Goal: Task Accomplishment & Management: Manage account settings

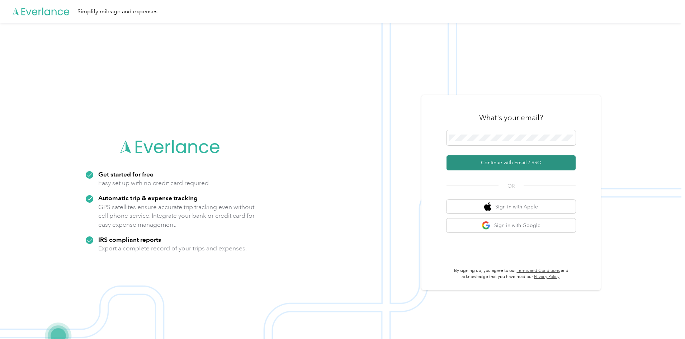
click at [515, 160] on button "Continue with Email / SSO" at bounding box center [511, 162] width 129 height 15
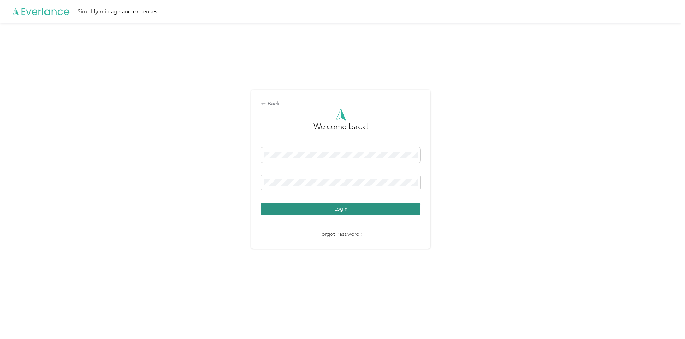
click at [320, 208] on button "Login" at bounding box center [340, 209] width 159 height 13
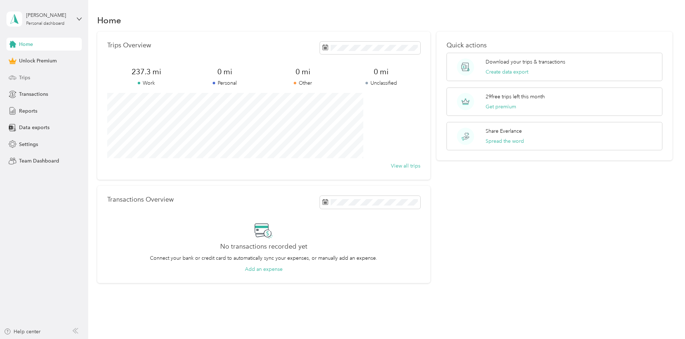
click at [29, 80] on span "Trips" at bounding box center [24, 78] width 11 height 8
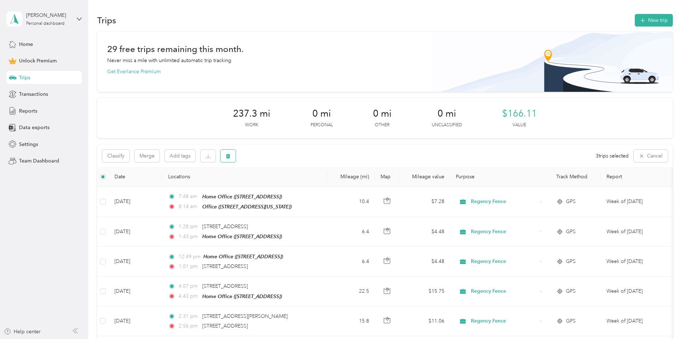
click at [230, 154] on icon "button" at bounding box center [228, 156] width 4 height 5
click at [635, 19] on button "New trip" at bounding box center [654, 20] width 38 height 13
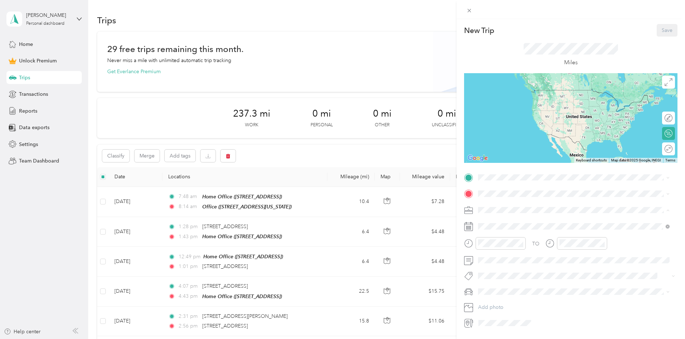
click at [490, 245] on span "Regency Fence" at bounding box center [498, 248] width 35 height 6
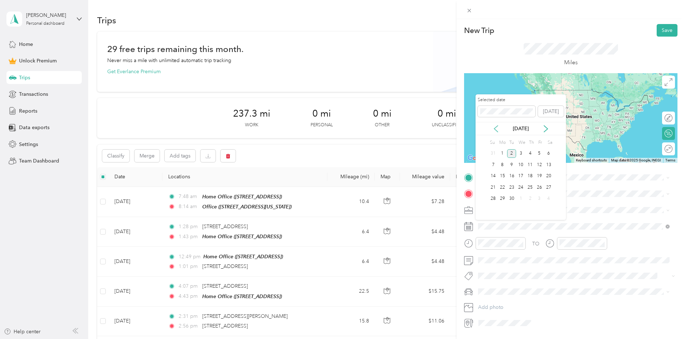
click at [498, 131] on icon at bounding box center [496, 128] width 7 height 7
click at [503, 197] on div "25" at bounding box center [502, 198] width 9 height 9
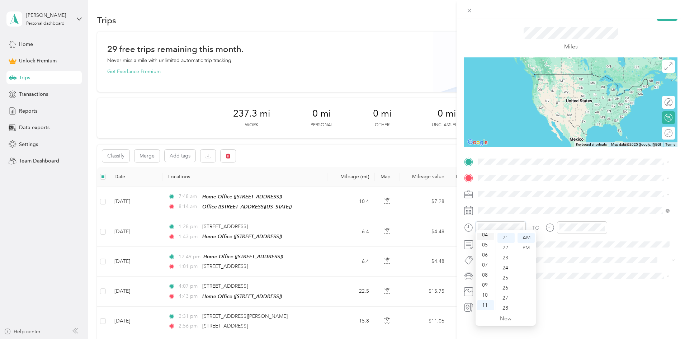
scroll to position [7, 0]
click at [486, 260] on div "03" at bounding box center [485, 261] width 17 height 10
click at [504, 278] on div "29" at bounding box center [506, 282] width 17 height 10
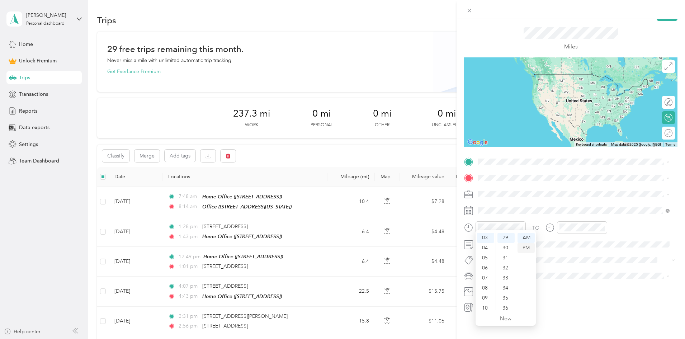
click at [527, 244] on div "PM" at bounding box center [526, 248] width 17 height 10
click at [495, 159] on span at bounding box center [577, 161] width 202 height 11
click at [523, 182] on span "[STREET_ADDRESS][US_STATE]" at bounding box center [528, 182] width 72 height 6
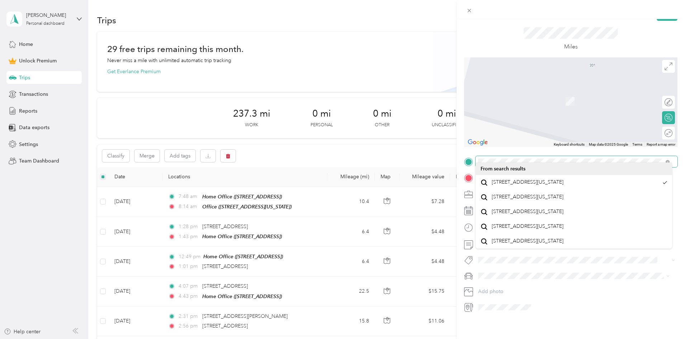
click at [473, 156] on div at bounding box center [570, 161] width 213 height 11
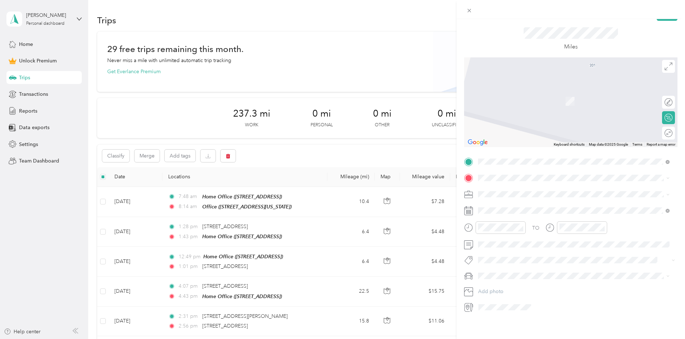
click at [505, 189] on div "Office [STREET_ADDRESS][US_STATE]" at bounding box center [528, 189] width 72 height 15
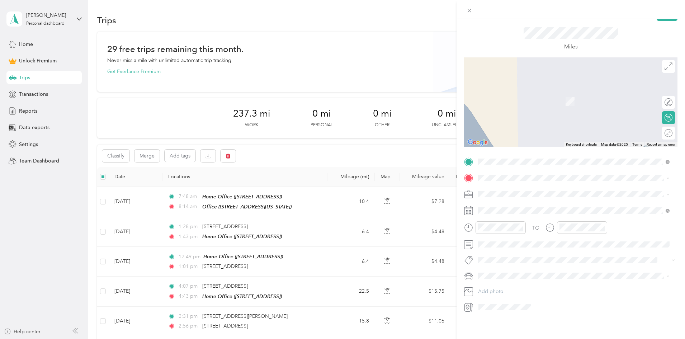
click at [517, 200] on span "[STREET_ADDRESS][US_STATE]" at bounding box center [528, 197] width 72 height 6
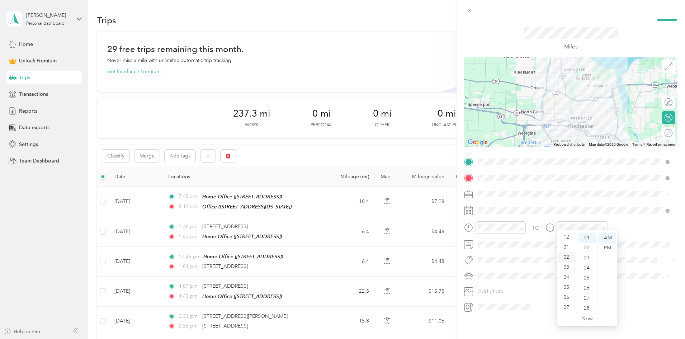
scroll to position [0, 0]
click at [568, 268] on div "03" at bounding box center [567, 268] width 17 height 10
click at [586, 268] on div "48" at bounding box center [587, 267] width 17 height 10
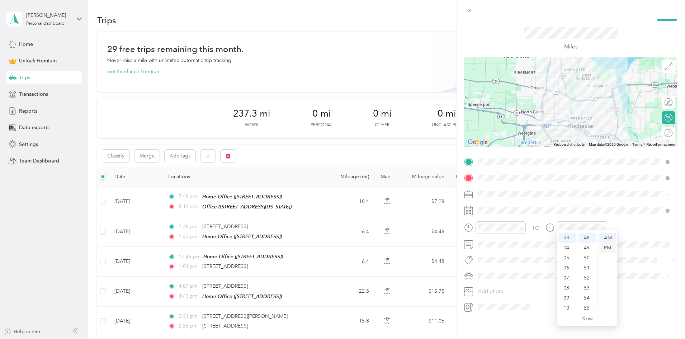
click at [606, 245] on div "PM" at bounding box center [607, 248] width 17 height 10
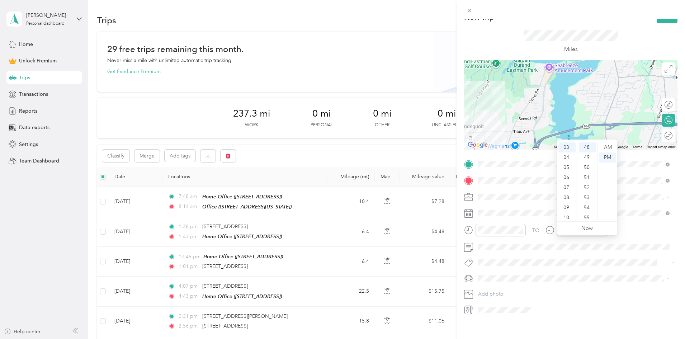
scroll to position [0, 0]
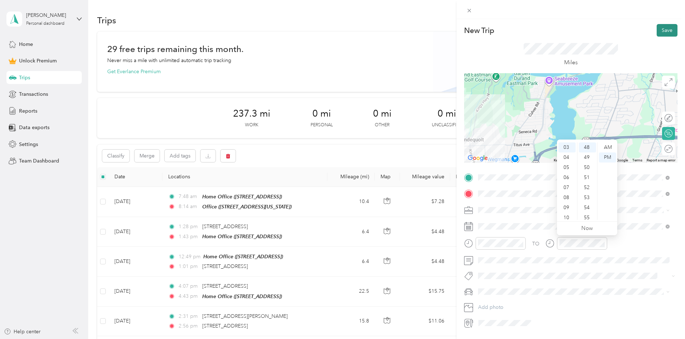
click at [663, 30] on button "Save" at bounding box center [667, 30] width 21 height 13
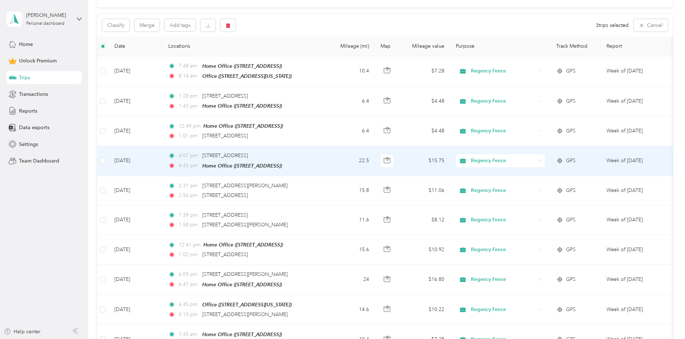
scroll to position [59, 0]
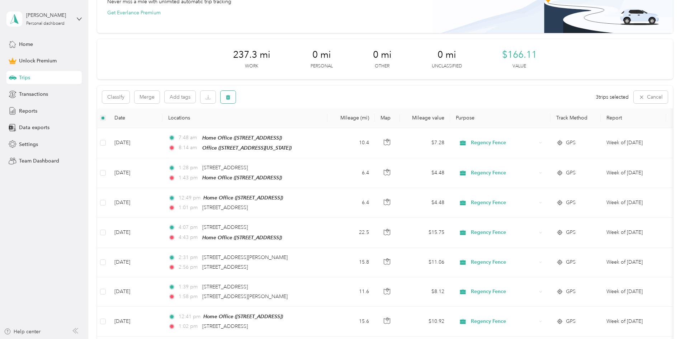
click at [230, 98] on icon "button" at bounding box center [228, 97] width 4 height 5
click at [327, 127] on button "Yes" at bounding box center [330, 126] width 14 height 11
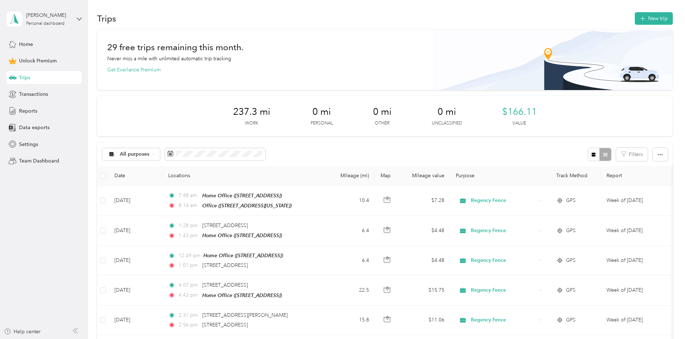
scroll to position [0, 0]
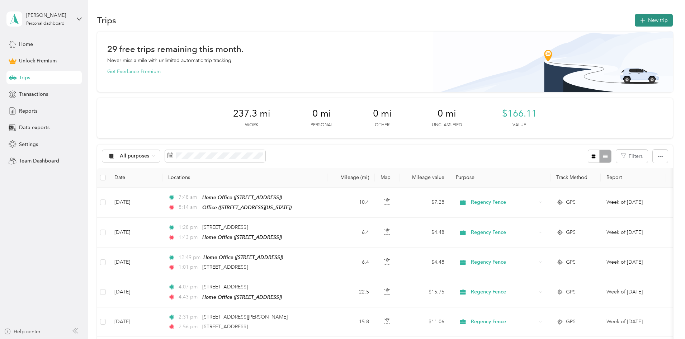
click at [635, 21] on button "New trip" at bounding box center [654, 20] width 38 height 13
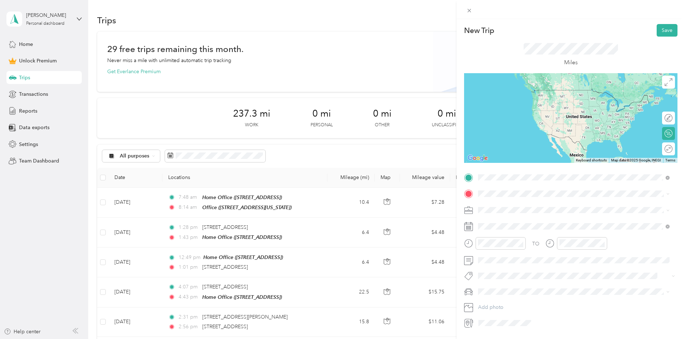
click at [469, 194] on icon at bounding box center [469, 194] width 6 height 6
click at [503, 204] on span "[STREET_ADDRESS][US_STATE]" at bounding box center [528, 202] width 72 height 6
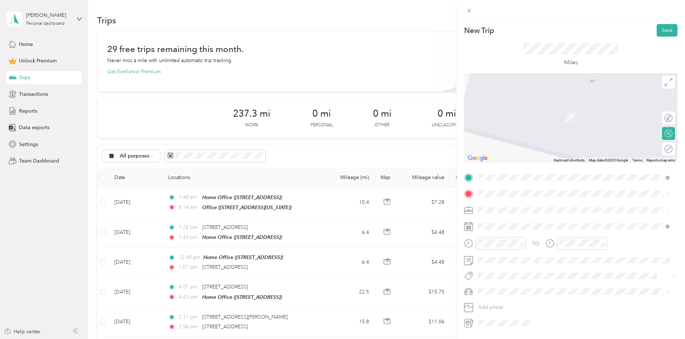
click at [515, 269] on div "Home Office [STREET_ADDRESS]" at bounding box center [515, 269] width 46 height 15
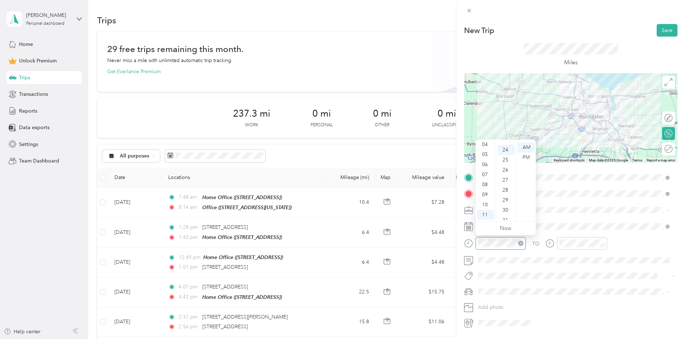
scroll to position [241, 0]
click at [485, 142] on div "12 01 02 03 04 05 06 07 08 09 10 11 00 01 02 03 04 05 06 07 08 09 10 11 12 13 1…" at bounding box center [506, 181] width 60 height 80
click at [504, 198] on div "29" at bounding box center [506, 198] width 17 height 10
click at [526, 156] on div "PM" at bounding box center [526, 157] width 17 height 10
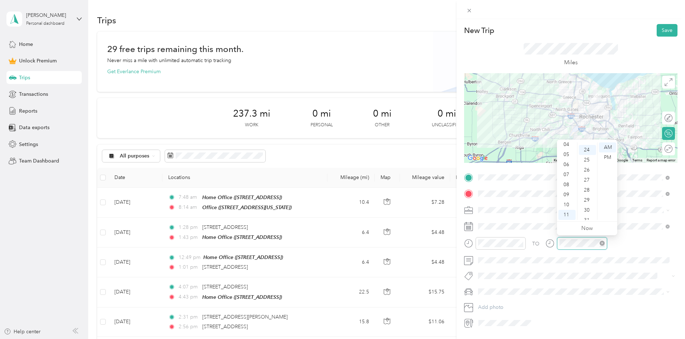
scroll to position [241, 0]
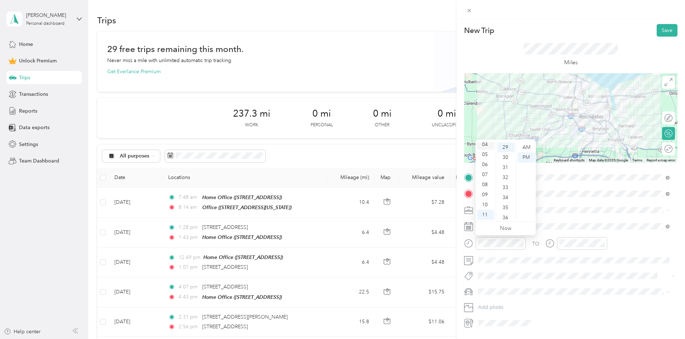
click at [485, 145] on div "04" at bounding box center [485, 145] width 17 height 10
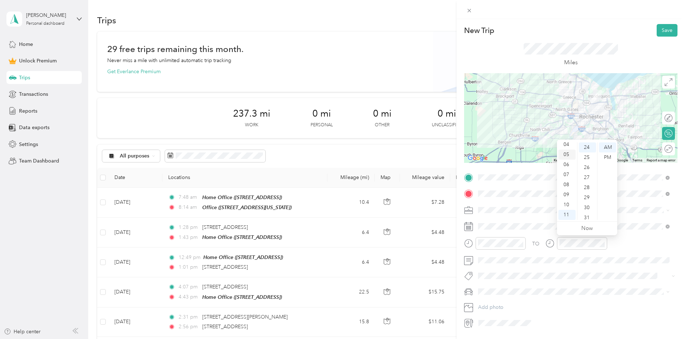
click at [567, 155] on div "05" at bounding box center [567, 155] width 17 height 10
click at [587, 152] on div "03" at bounding box center [587, 152] width 17 height 10
click at [609, 157] on div "PM" at bounding box center [607, 157] width 17 height 10
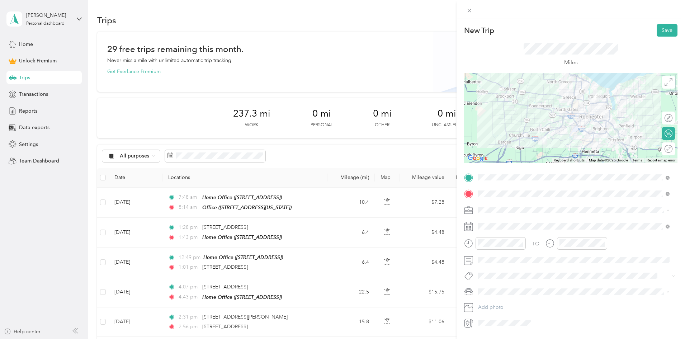
click at [494, 248] on div "Regency Fence" at bounding box center [574, 248] width 187 height 8
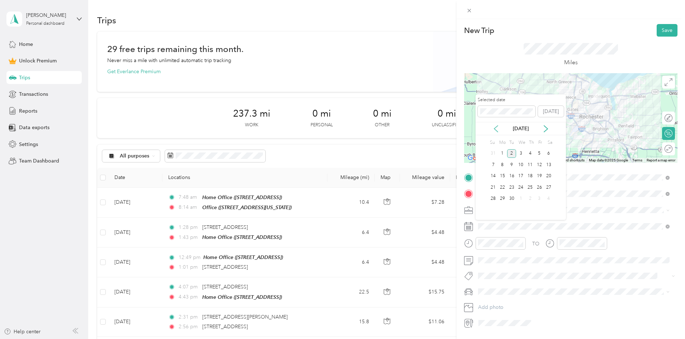
click at [495, 127] on icon at bounding box center [496, 128] width 7 height 7
click at [504, 196] on div "25" at bounding box center [502, 198] width 9 height 9
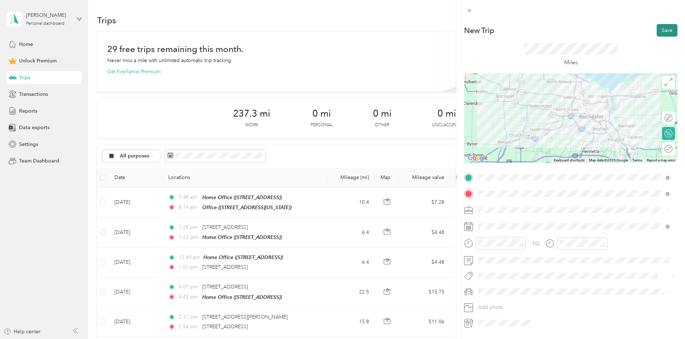
click at [658, 32] on button "Save" at bounding box center [667, 30] width 21 height 13
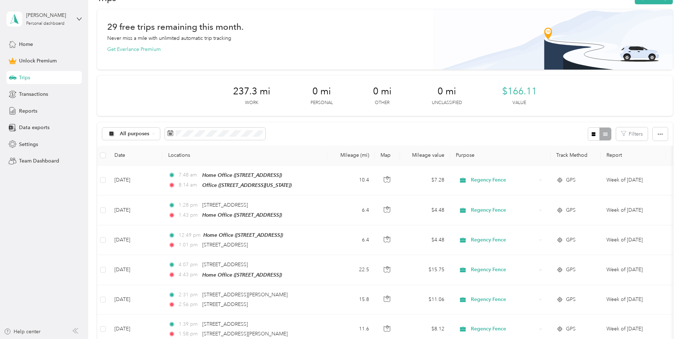
scroll to position [0, 0]
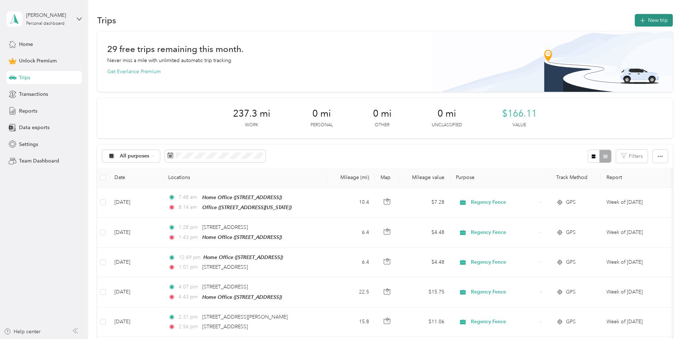
click at [635, 22] on button "New trip" at bounding box center [654, 20] width 38 height 13
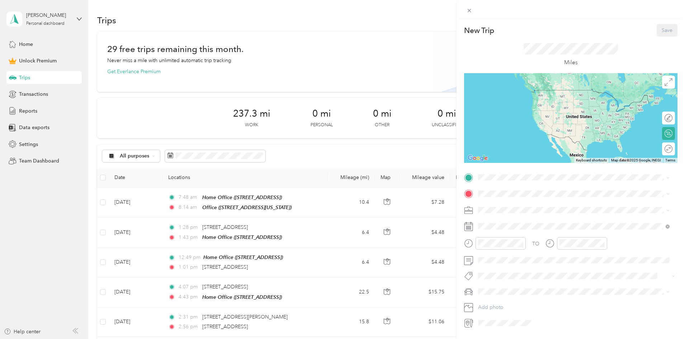
click at [505, 252] on div "Home Office [STREET_ADDRESS]" at bounding box center [515, 253] width 46 height 15
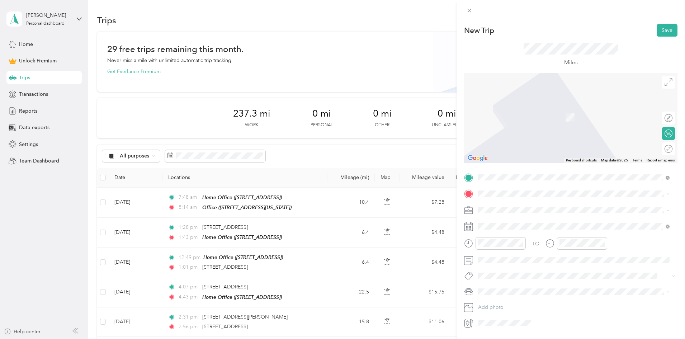
click at [508, 222] on span "[STREET_ADDRESS][US_STATE]" at bounding box center [528, 219] width 72 height 6
click at [520, 221] on span "[STREET_ADDRESS][US_STATE]" at bounding box center [528, 219] width 72 height 6
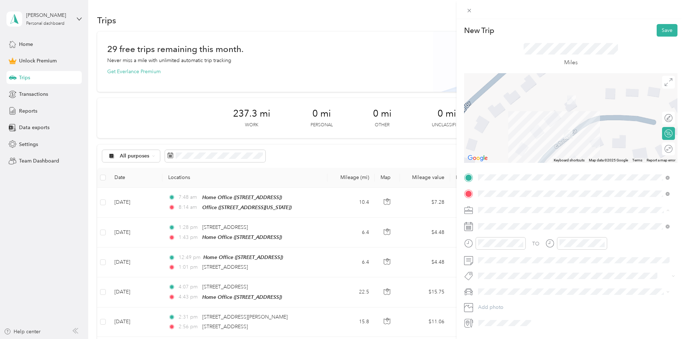
click at [488, 244] on div "Regency Fence" at bounding box center [574, 248] width 187 height 8
click at [495, 153] on div "31" at bounding box center [493, 153] width 9 height 9
click at [661, 30] on button "Save" at bounding box center [667, 30] width 21 height 13
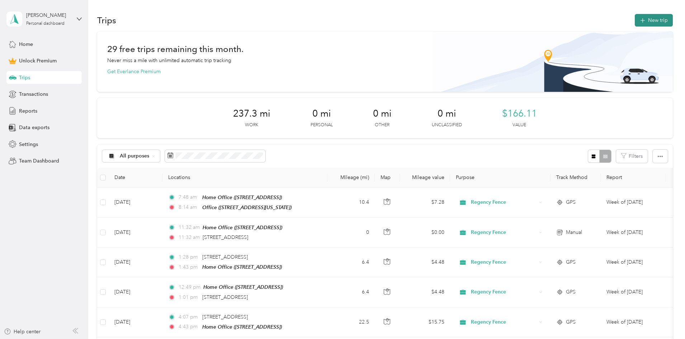
click at [635, 23] on button "New trip" at bounding box center [654, 20] width 38 height 13
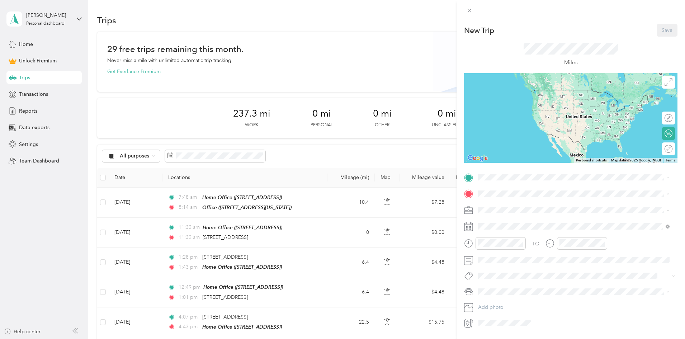
click at [503, 250] on strong "Home Office" at bounding box center [507, 249] width 30 height 6
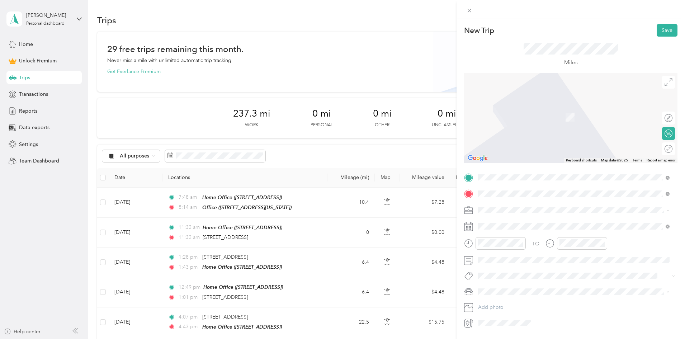
click at [503, 222] on span "[STREET_ADDRESS][US_STATE]" at bounding box center [528, 219] width 72 height 6
click at [504, 222] on span "[STREET_ADDRESS][US_STATE]" at bounding box center [528, 219] width 72 height 6
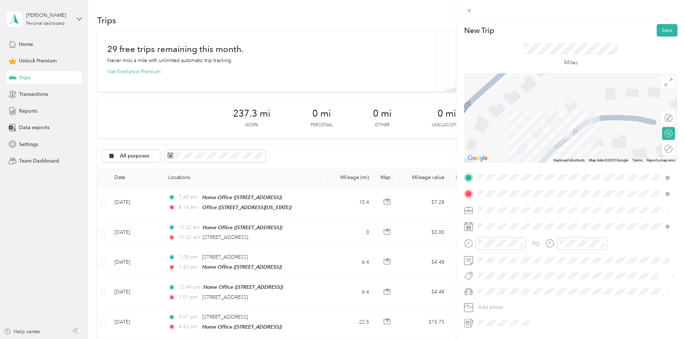
click at [490, 245] on span "Regency Fence" at bounding box center [498, 246] width 35 height 6
click at [503, 153] on div "1" at bounding box center [502, 153] width 9 height 9
click at [662, 32] on button "Save" at bounding box center [667, 30] width 21 height 13
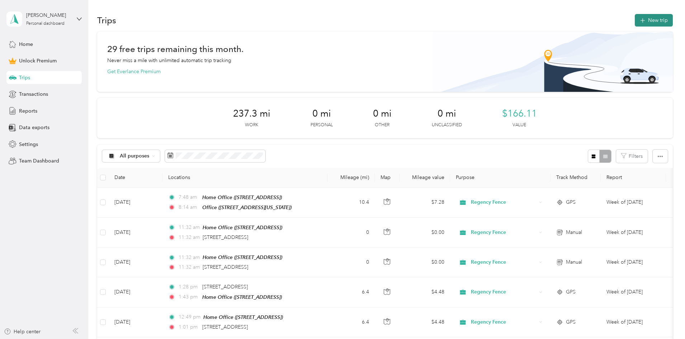
click at [635, 21] on button "New trip" at bounding box center [654, 20] width 38 height 13
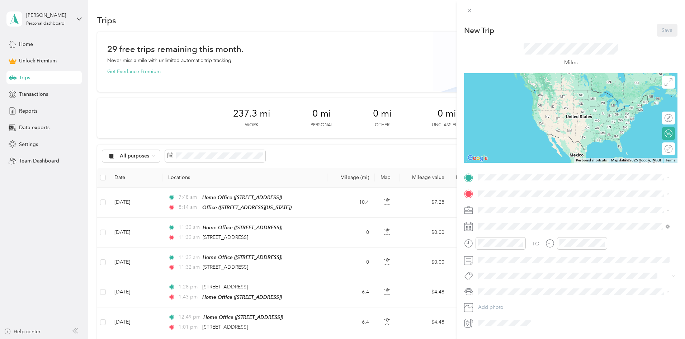
click at [503, 256] on span "[STREET_ADDRESS]" at bounding box center [515, 256] width 46 height 6
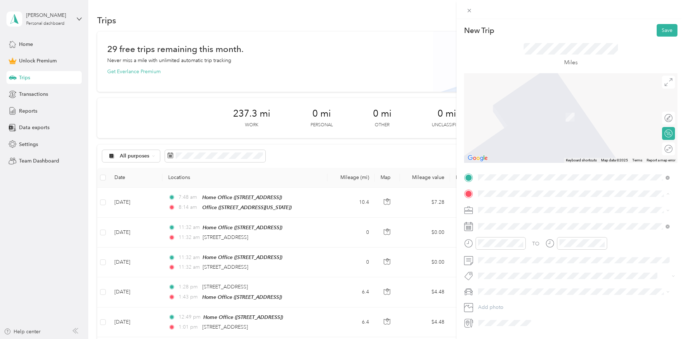
click at [504, 227] on span "[STREET_ADDRESS][US_STATE]" at bounding box center [528, 230] width 72 height 6
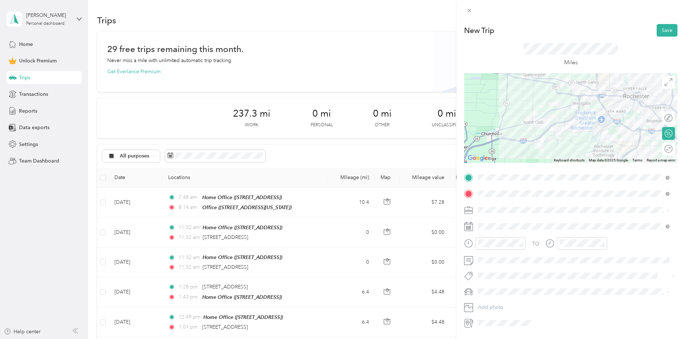
click at [493, 245] on span "Regency Fence" at bounding box center [498, 248] width 35 height 6
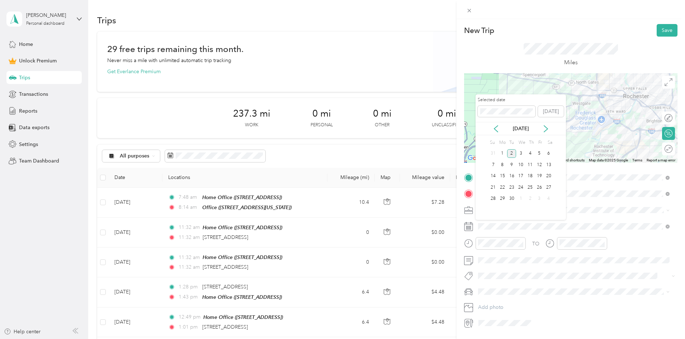
click at [512, 152] on div "2" at bounding box center [511, 153] width 9 height 9
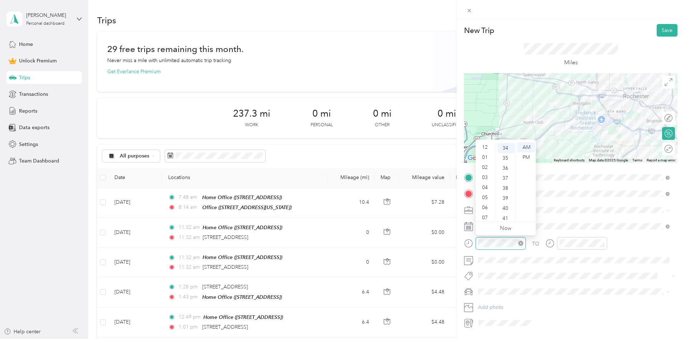
scroll to position [43, 0]
click at [484, 174] on div "07" at bounding box center [485, 175] width 17 height 10
click at [507, 209] on div "44" at bounding box center [506, 212] width 17 height 10
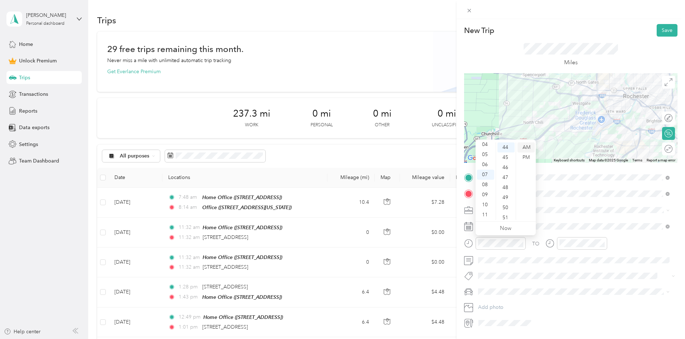
click at [528, 148] on div "AM" at bounding box center [526, 147] width 17 height 10
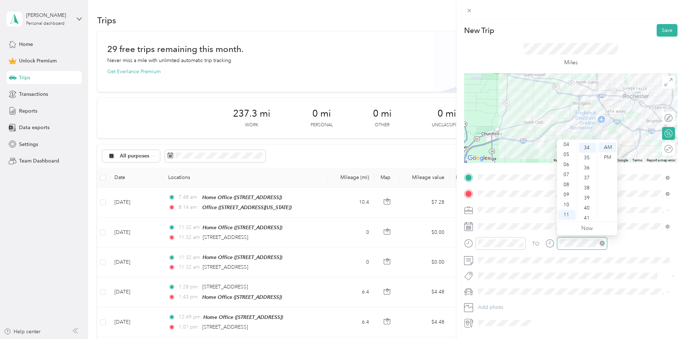
scroll to position [342, 0]
click at [566, 183] on div "08" at bounding box center [567, 185] width 17 height 10
click at [587, 147] on div "00" at bounding box center [587, 147] width 17 height 10
click at [580, 269] on div "TO Add photo" at bounding box center [570, 250] width 213 height 157
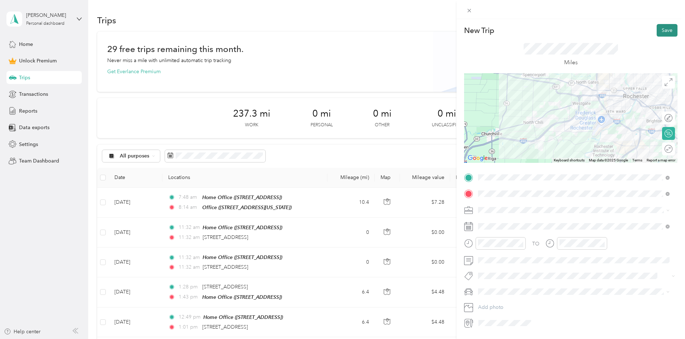
click at [658, 32] on button "Save" at bounding box center [667, 30] width 21 height 13
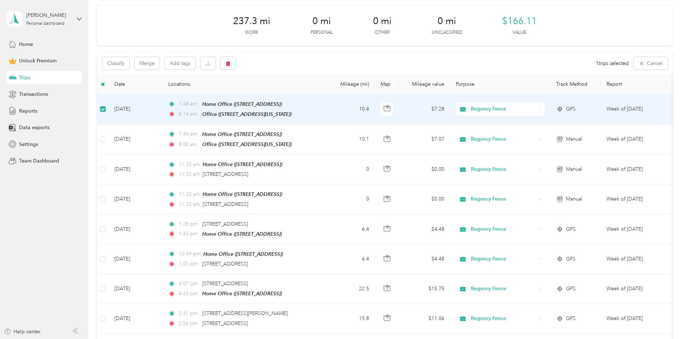
scroll to position [108, 0]
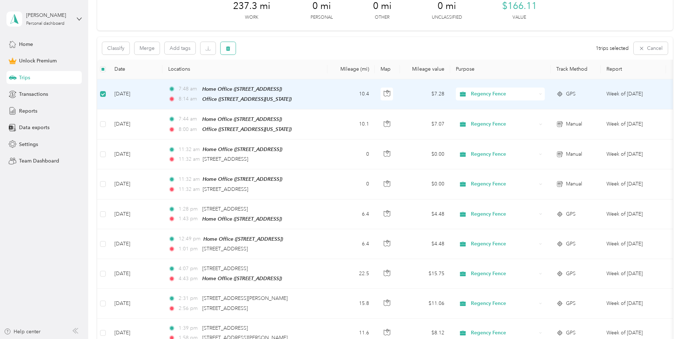
click at [231, 46] on icon "button" at bounding box center [228, 48] width 5 height 5
click at [325, 78] on button "Yes" at bounding box center [330, 77] width 14 height 11
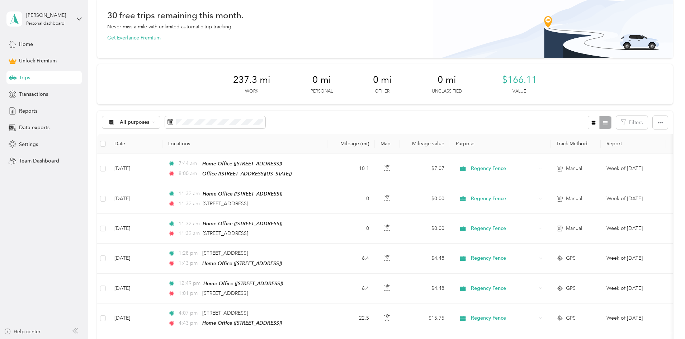
scroll to position [0, 0]
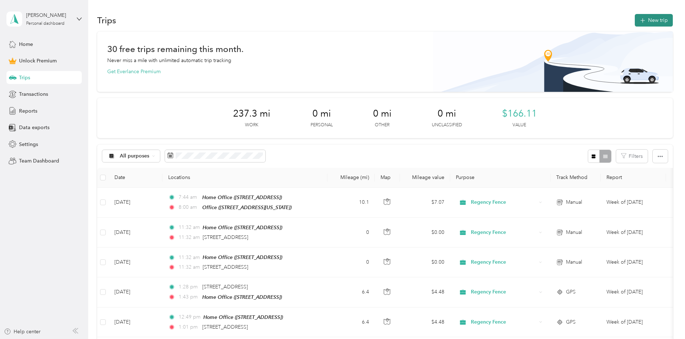
click at [635, 21] on button "New trip" at bounding box center [654, 20] width 38 height 13
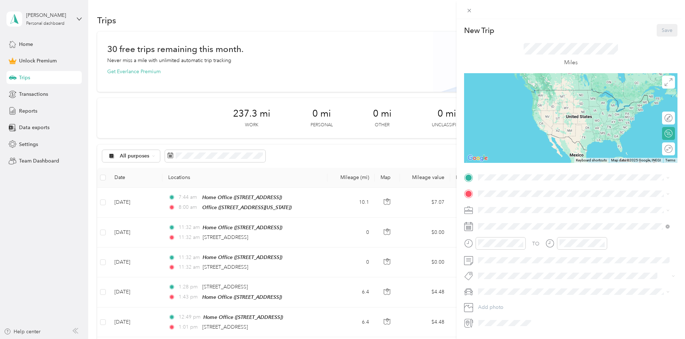
drag, startPoint x: 509, startPoint y: 253, endPoint x: 507, endPoint y: 242, distance: 10.9
click at [508, 253] on div "Home Office [STREET_ADDRESS]" at bounding box center [515, 254] width 46 height 15
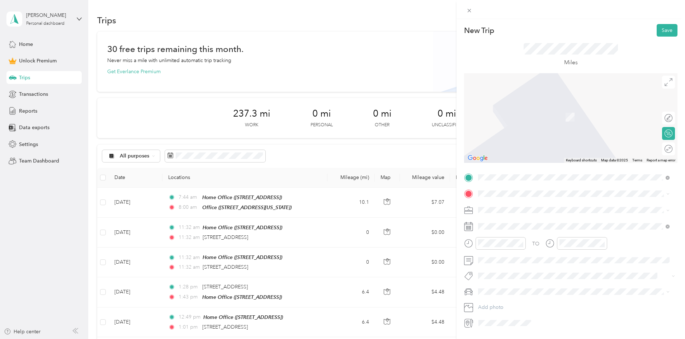
click at [503, 227] on span "[STREET_ADDRESS][US_STATE]" at bounding box center [528, 229] width 72 height 6
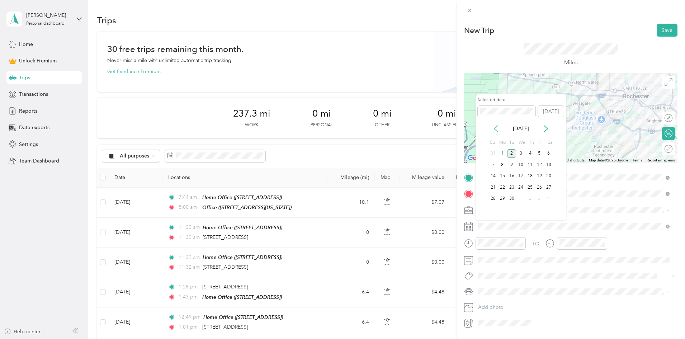
click at [496, 131] on icon at bounding box center [496, 128] width 7 height 7
click at [531, 201] on div "28" at bounding box center [530, 198] width 9 height 9
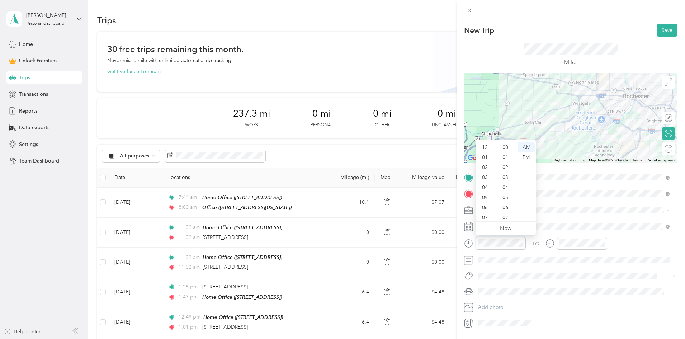
scroll to position [43, 0]
click at [487, 174] on div "07" at bounding box center [485, 175] width 17 height 10
click at [505, 166] on div "45" at bounding box center [506, 166] width 17 height 10
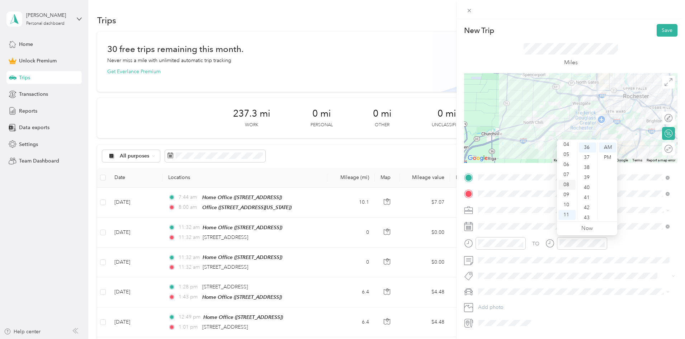
click at [566, 184] on div "08" at bounding box center [567, 185] width 17 height 10
click at [587, 147] on div "00" at bounding box center [587, 147] width 17 height 10
click at [490, 246] on span "Regency Fence" at bounding box center [498, 246] width 35 height 6
click at [661, 31] on button "Save" at bounding box center [667, 30] width 21 height 13
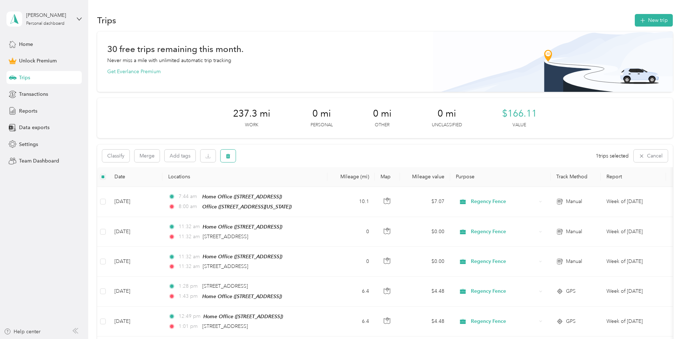
click at [231, 156] on icon "button" at bounding box center [228, 156] width 5 height 5
click at [329, 184] on button "Yes" at bounding box center [330, 185] width 14 height 11
click at [27, 108] on span "Reports" at bounding box center [28, 111] width 18 height 8
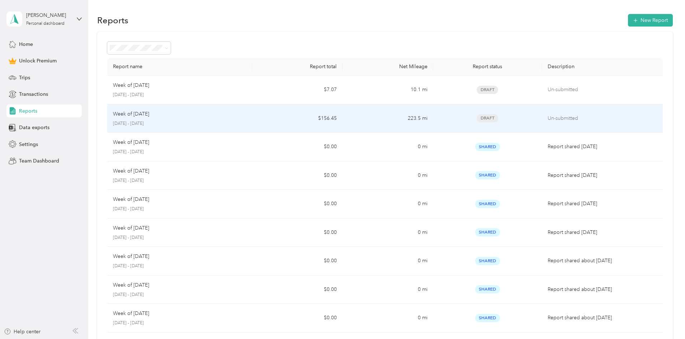
click at [477, 117] on span "Draft" at bounding box center [488, 118] width 22 height 8
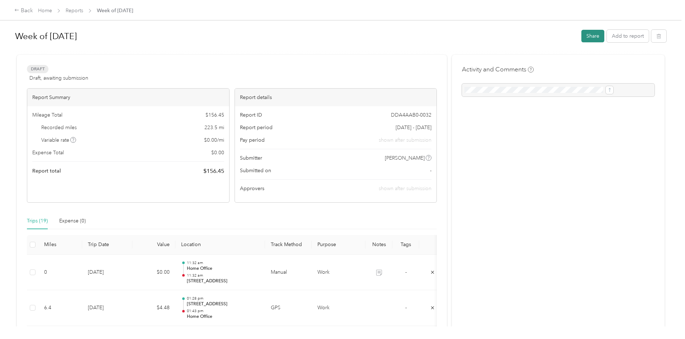
click at [582, 35] on button "Share" at bounding box center [593, 36] width 23 height 13
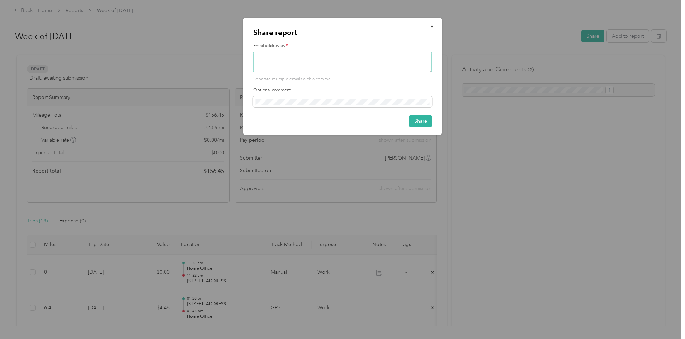
click at [297, 56] on textarea at bounding box center [342, 62] width 179 height 21
type textarea "[EMAIL_ADDRESS][DOMAIN_NAME]"
click at [425, 120] on button "Share" at bounding box center [420, 121] width 23 height 13
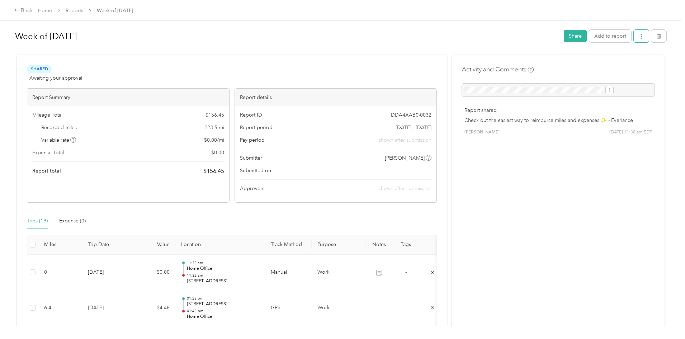
click at [639, 37] on icon "button" at bounding box center [641, 36] width 5 height 5
click at [563, 61] on span "Download" at bounding box center [562, 63] width 24 height 8
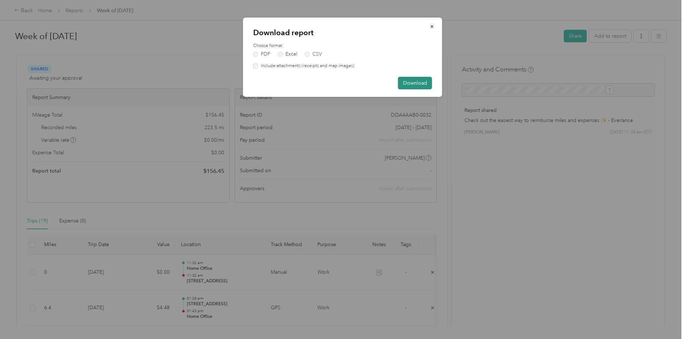
click at [413, 82] on button "Download" at bounding box center [415, 83] width 34 height 13
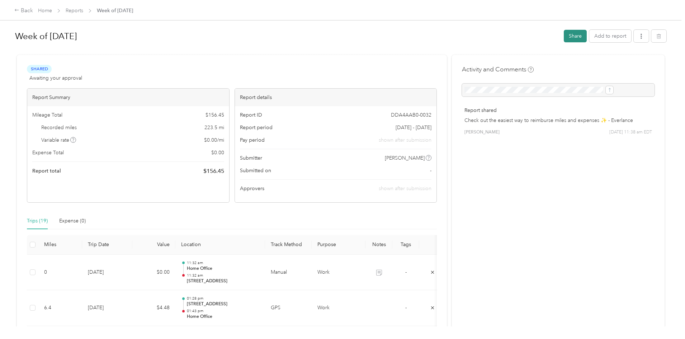
click at [564, 36] on button "Share" at bounding box center [575, 36] width 23 height 13
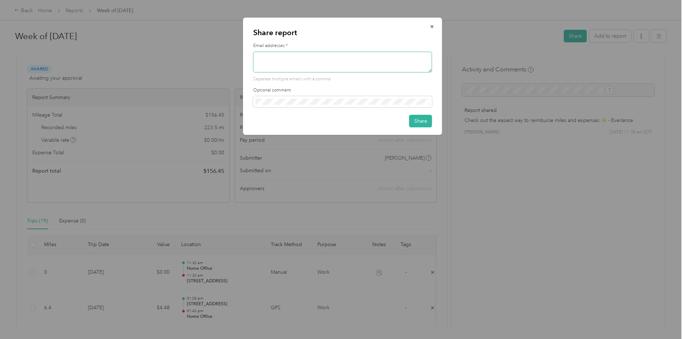
click at [272, 62] on textarea at bounding box center [342, 62] width 179 height 21
type textarea "mpapp@frontiernet.net"
click at [423, 117] on button "Share" at bounding box center [420, 121] width 23 height 13
